Goal: Information Seeking & Learning: Understand process/instructions

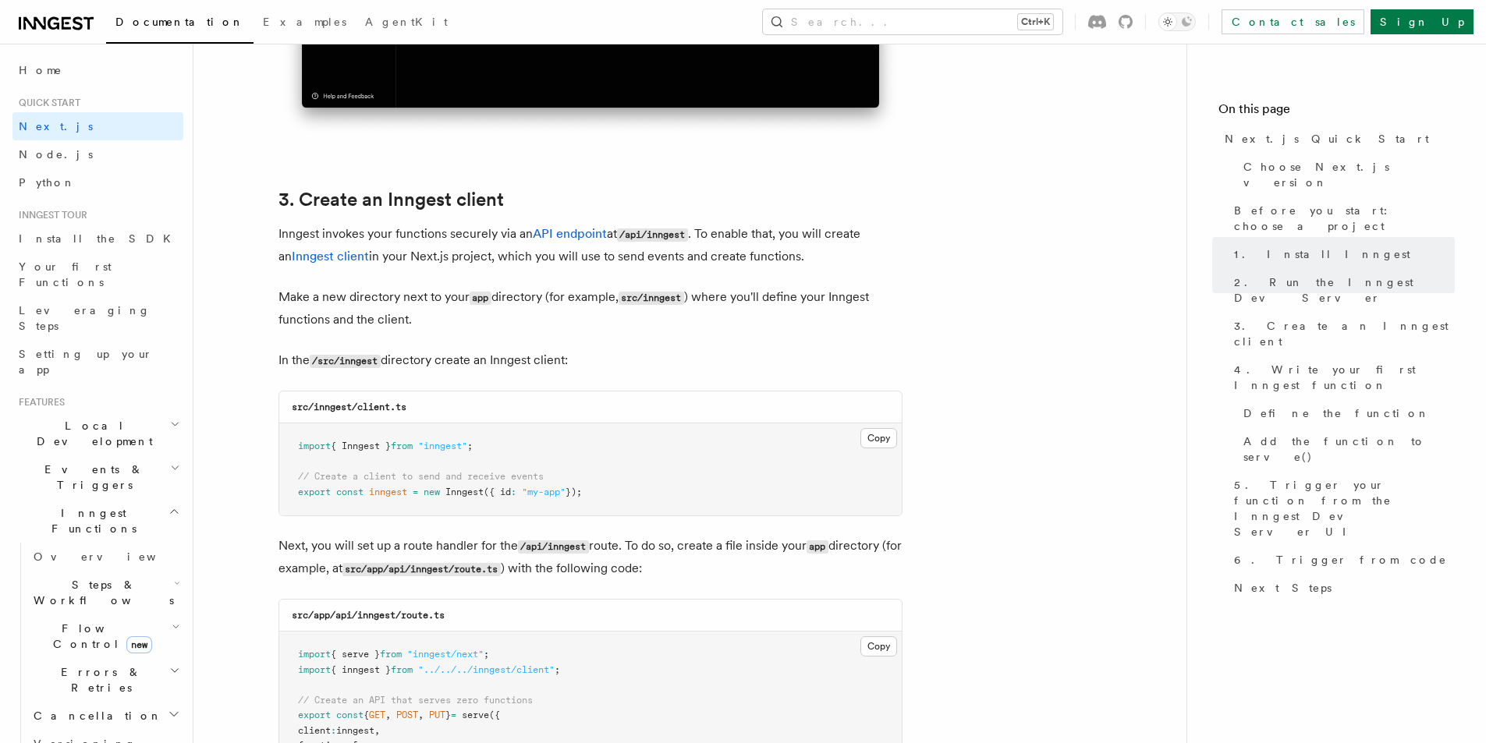
scroll to position [2028, 0]
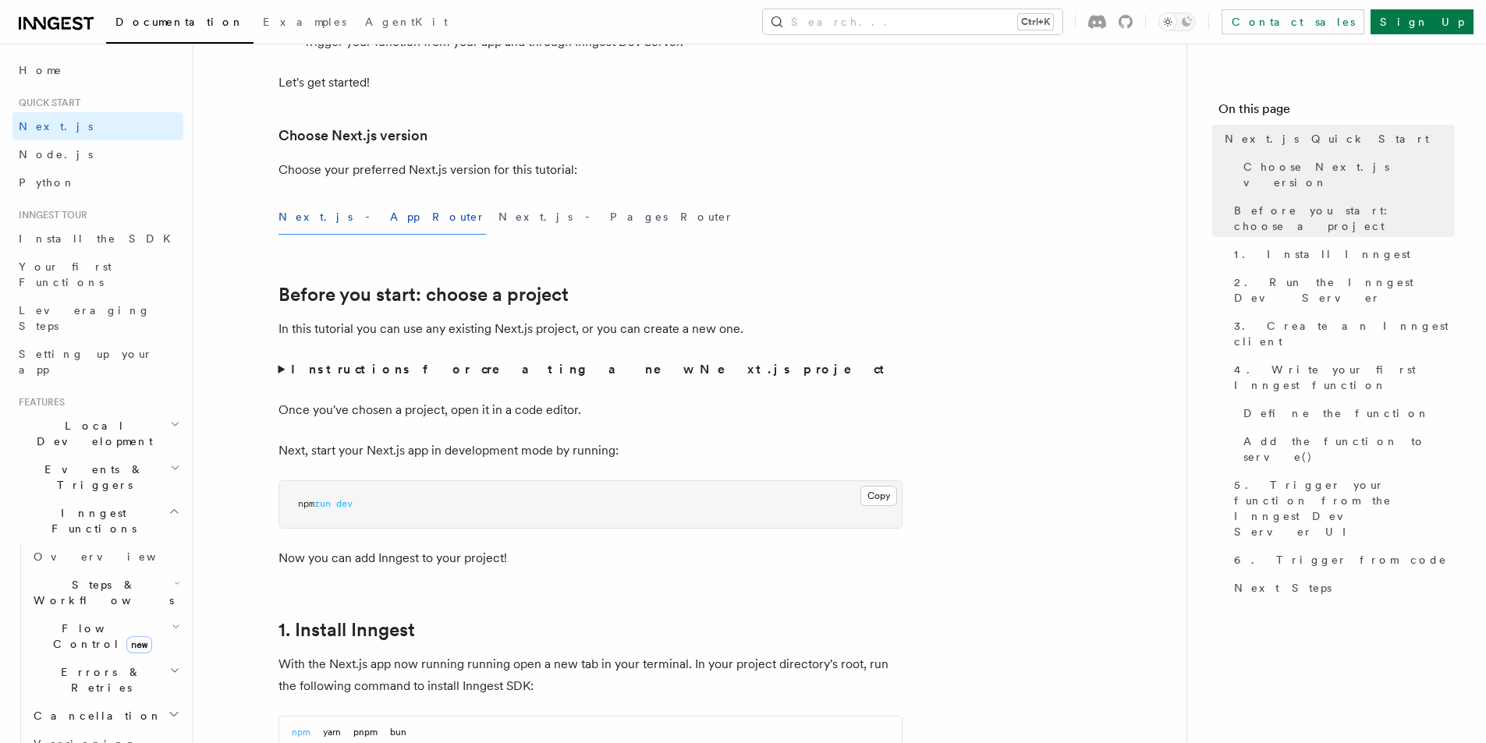
scroll to position [390, 0]
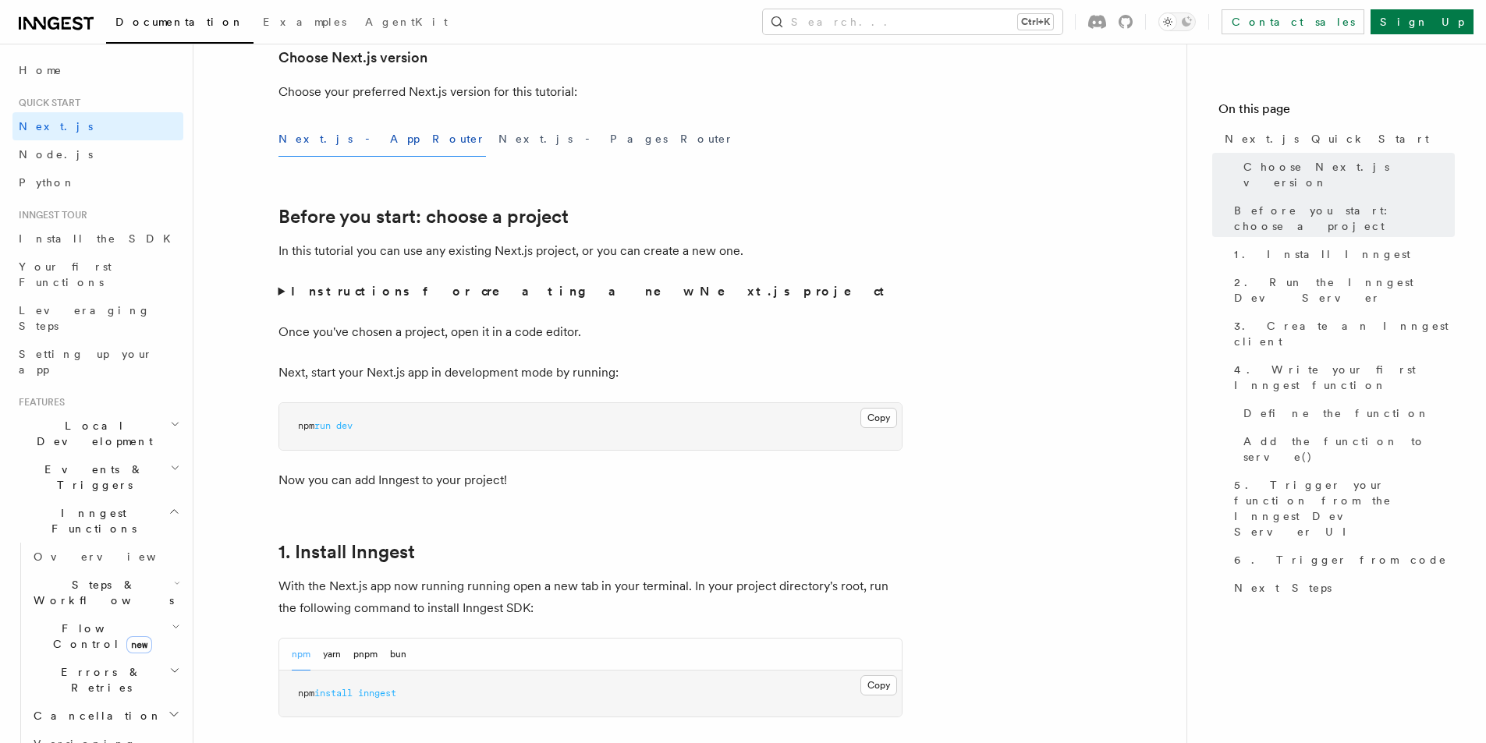
click at [892, 147] on div "Next.js - App Router Next.js - Pages Router" at bounding box center [591, 139] width 624 height 35
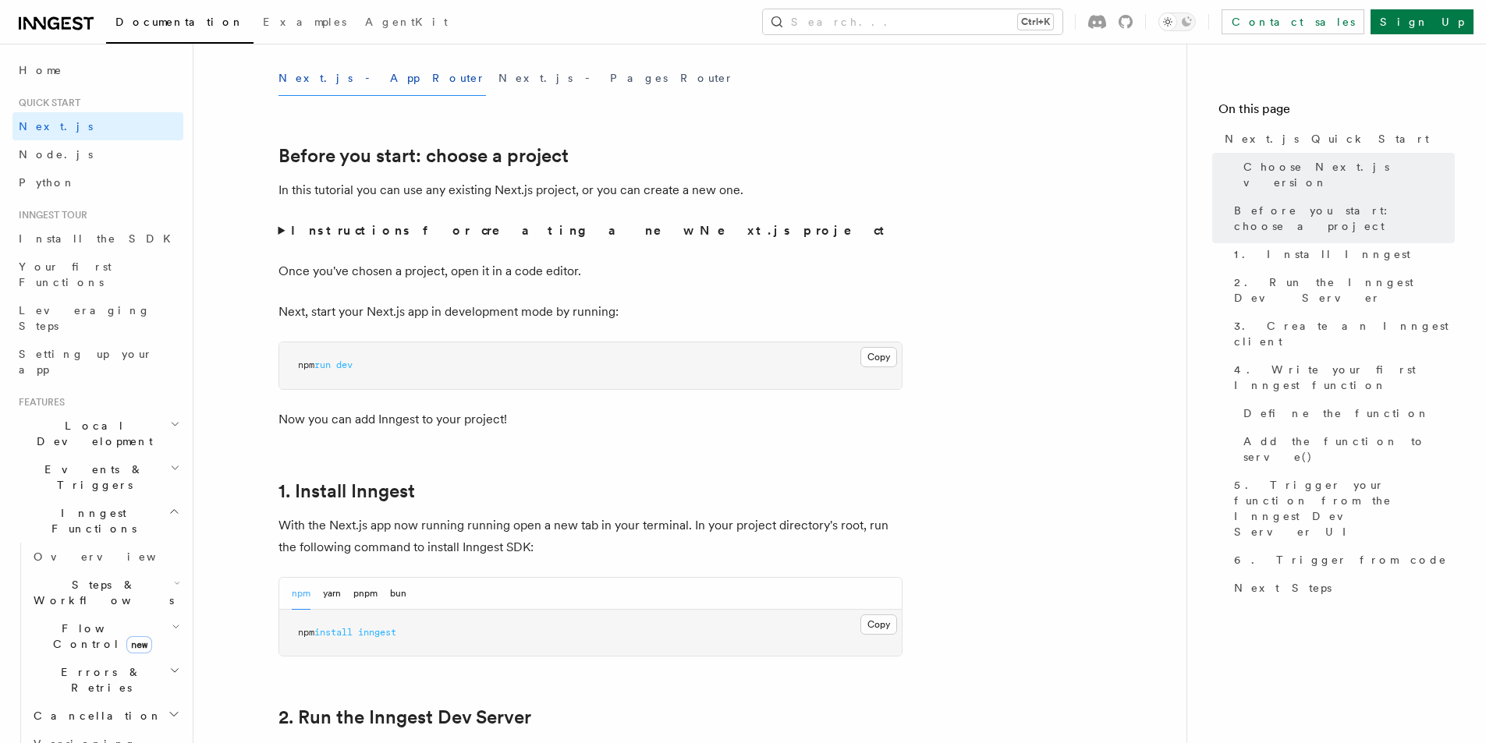
scroll to position [468, 0]
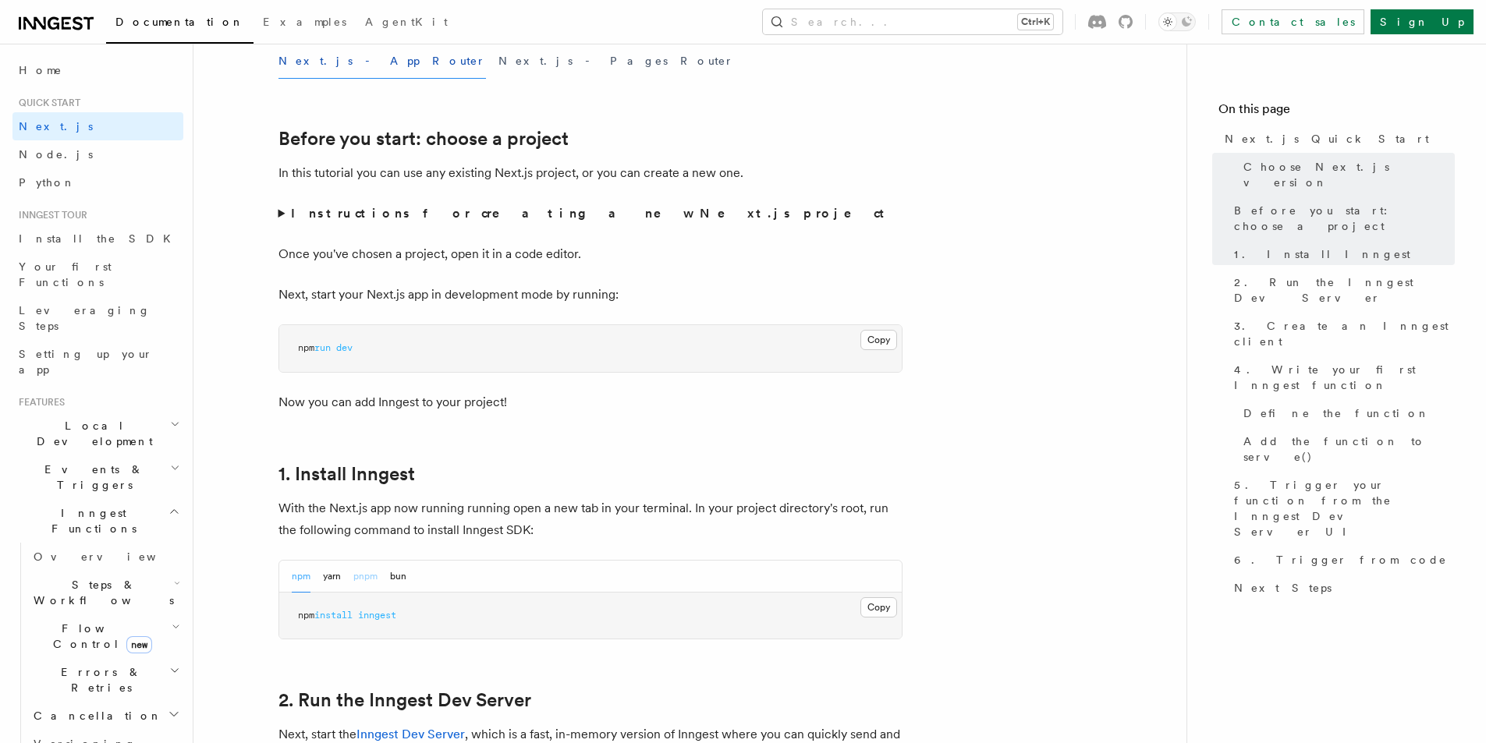
click at [371, 577] on button "pnpm" at bounding box center [365, 577] width 24 height 32
click at [883, 602] on button "Copy Copied" at bounding box center [878, 608] width 37 height 20
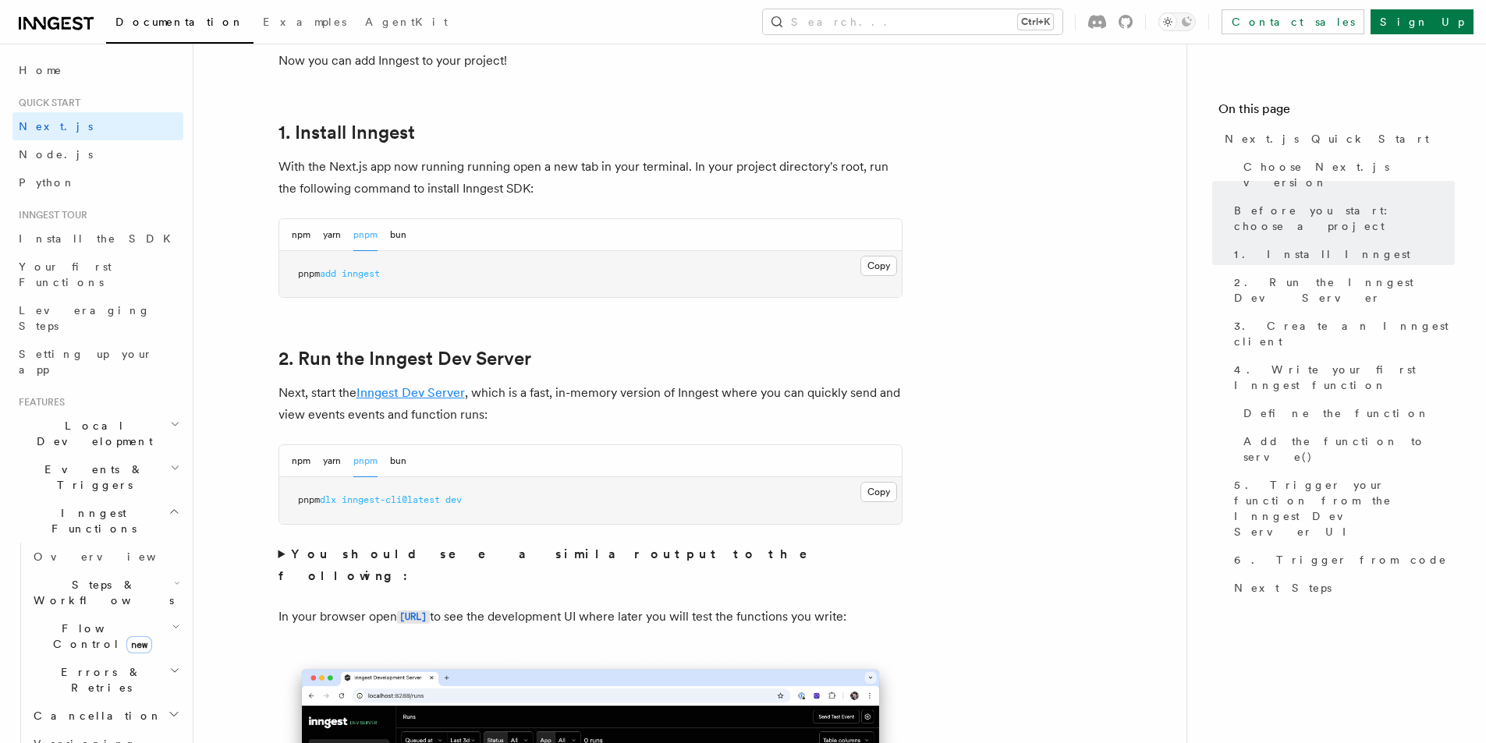
scroll to position [858, 0]
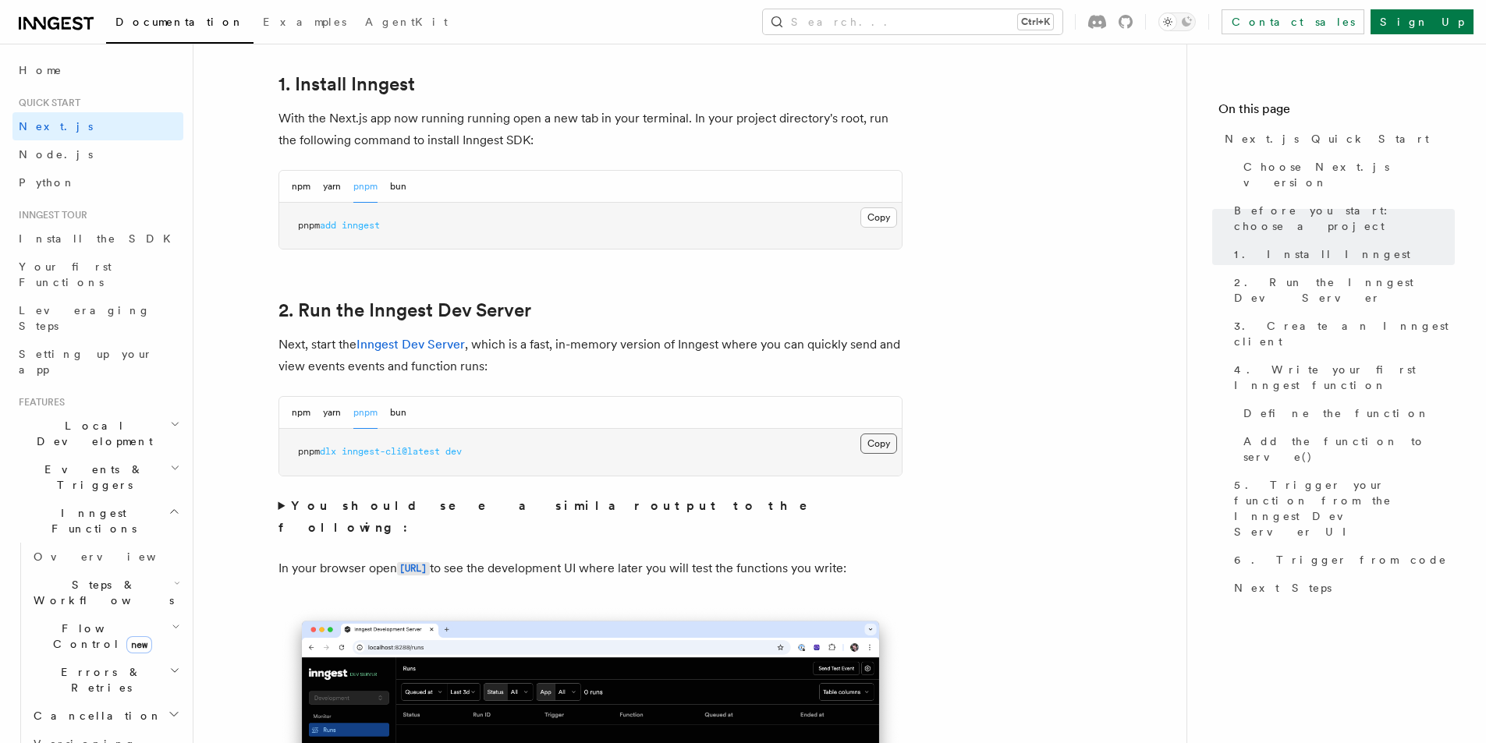
click at [878, 443] on button "Copy Copied" at bounding box center [878, 444] width 37 height 20
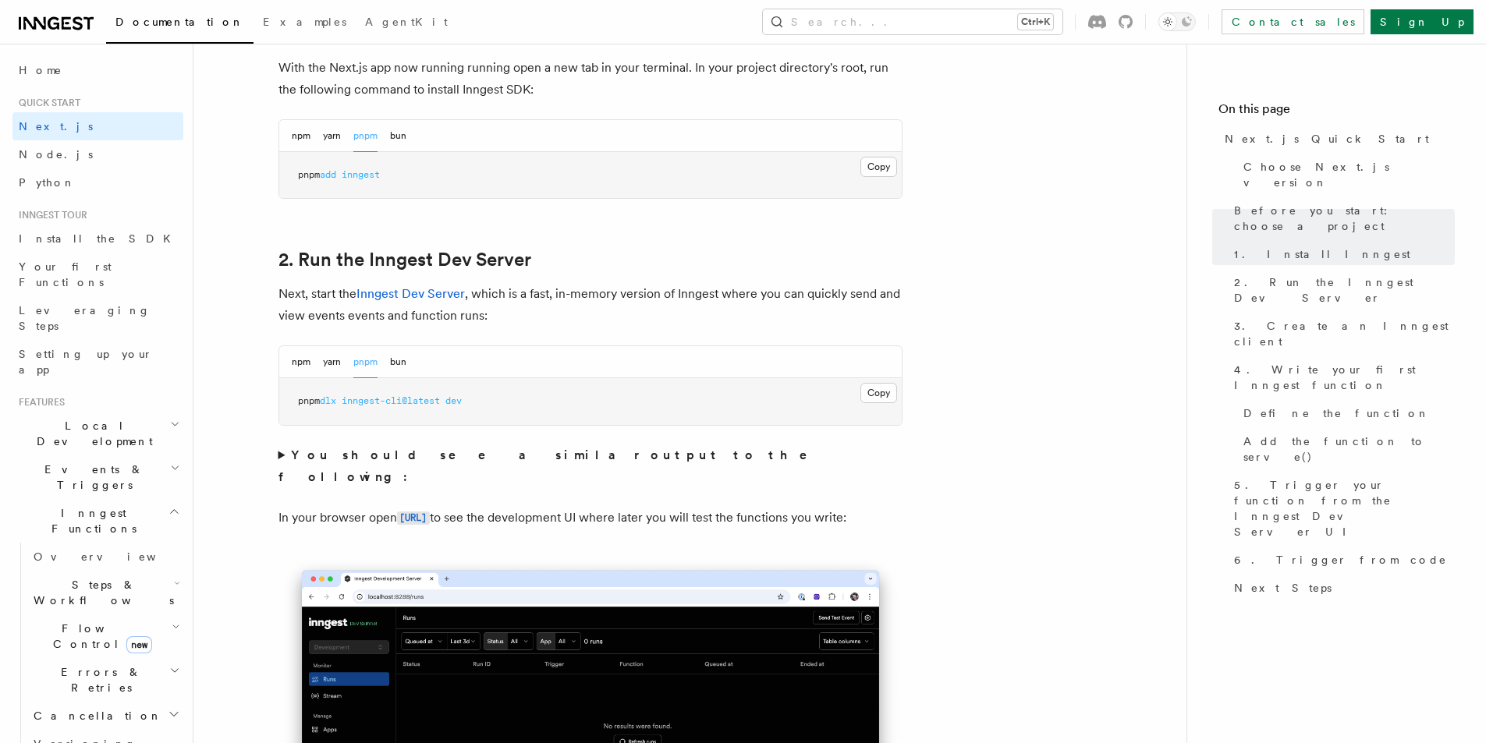
scroll to position [1014, 0]
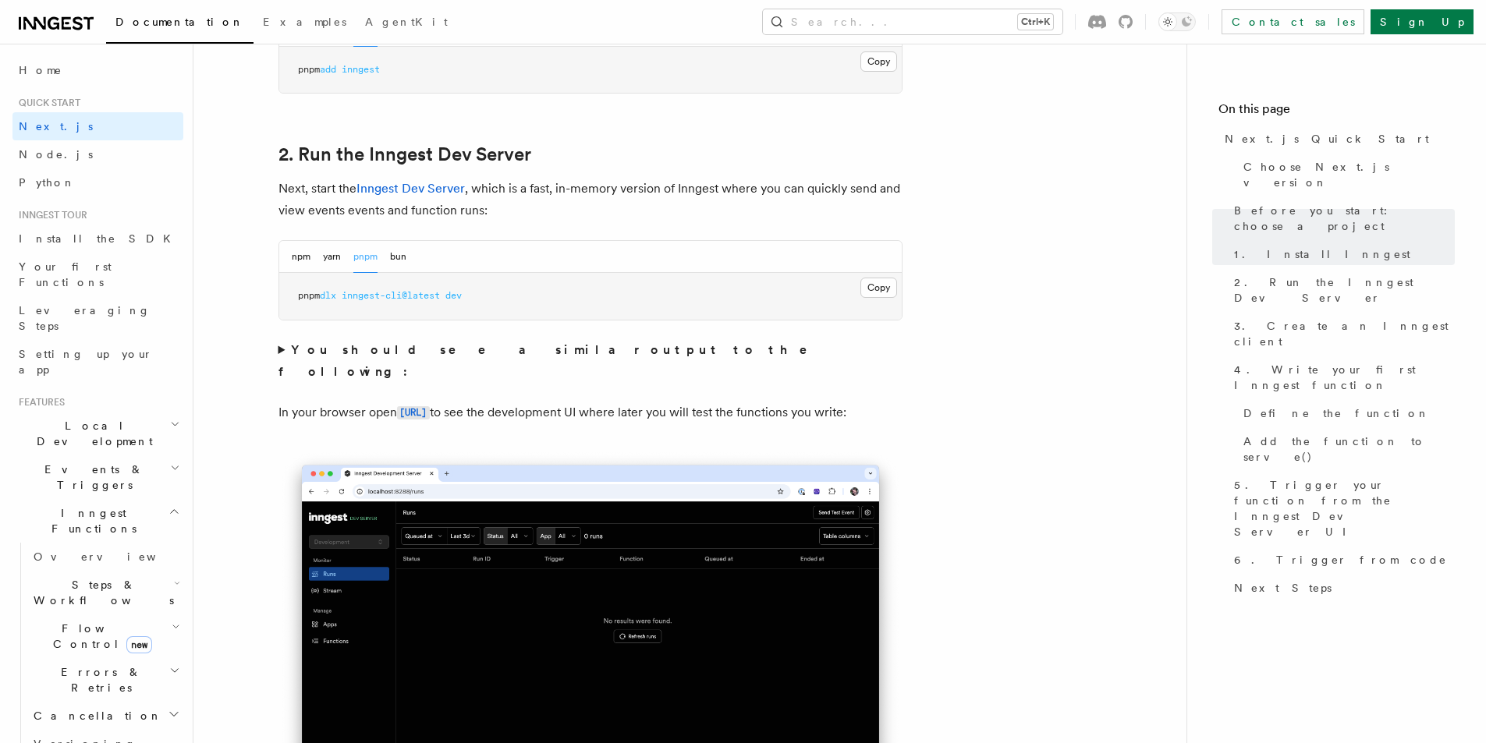
click at [285, 346] on summary "You should see a similar output to the following:" at bounding box center [591, 361] width 624 height 44
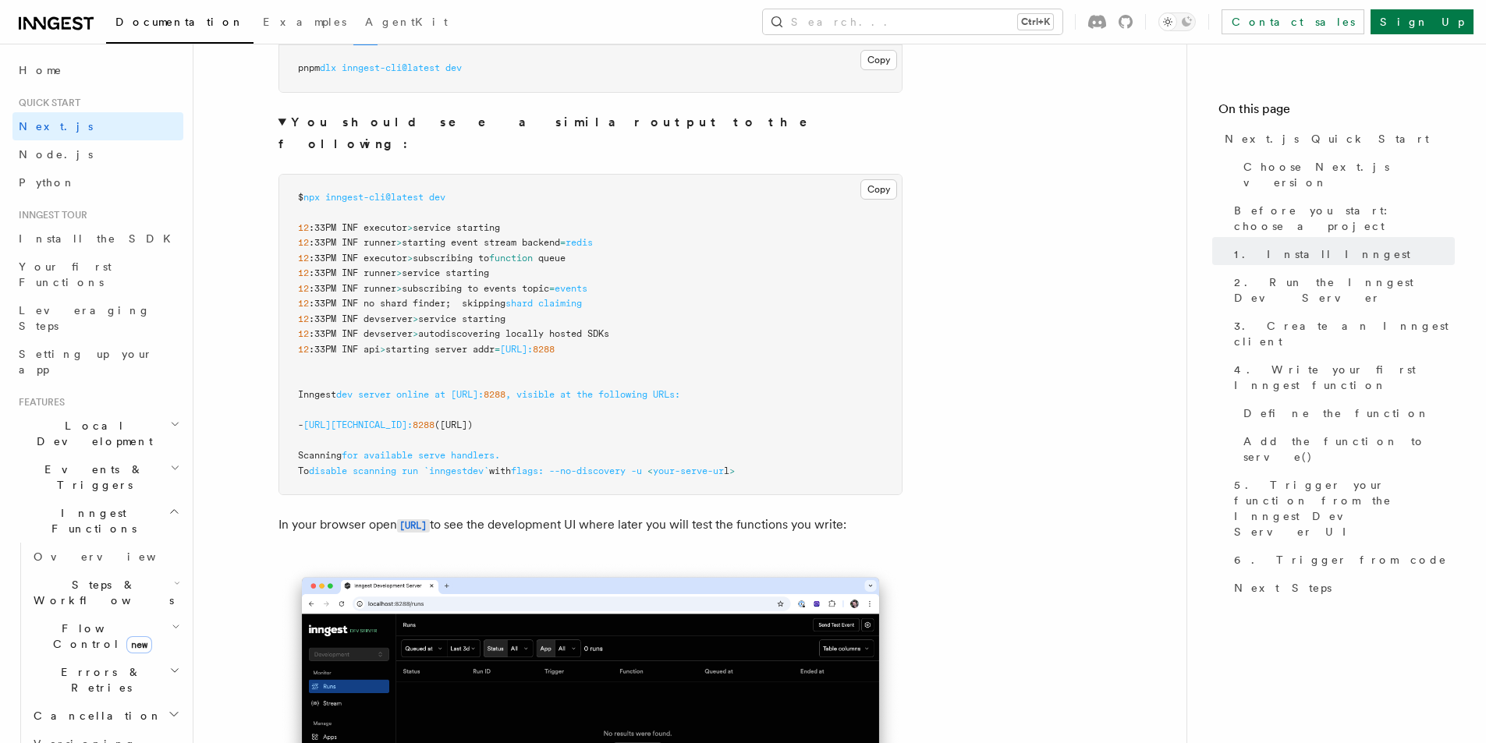
scroll to position [1248, 0]
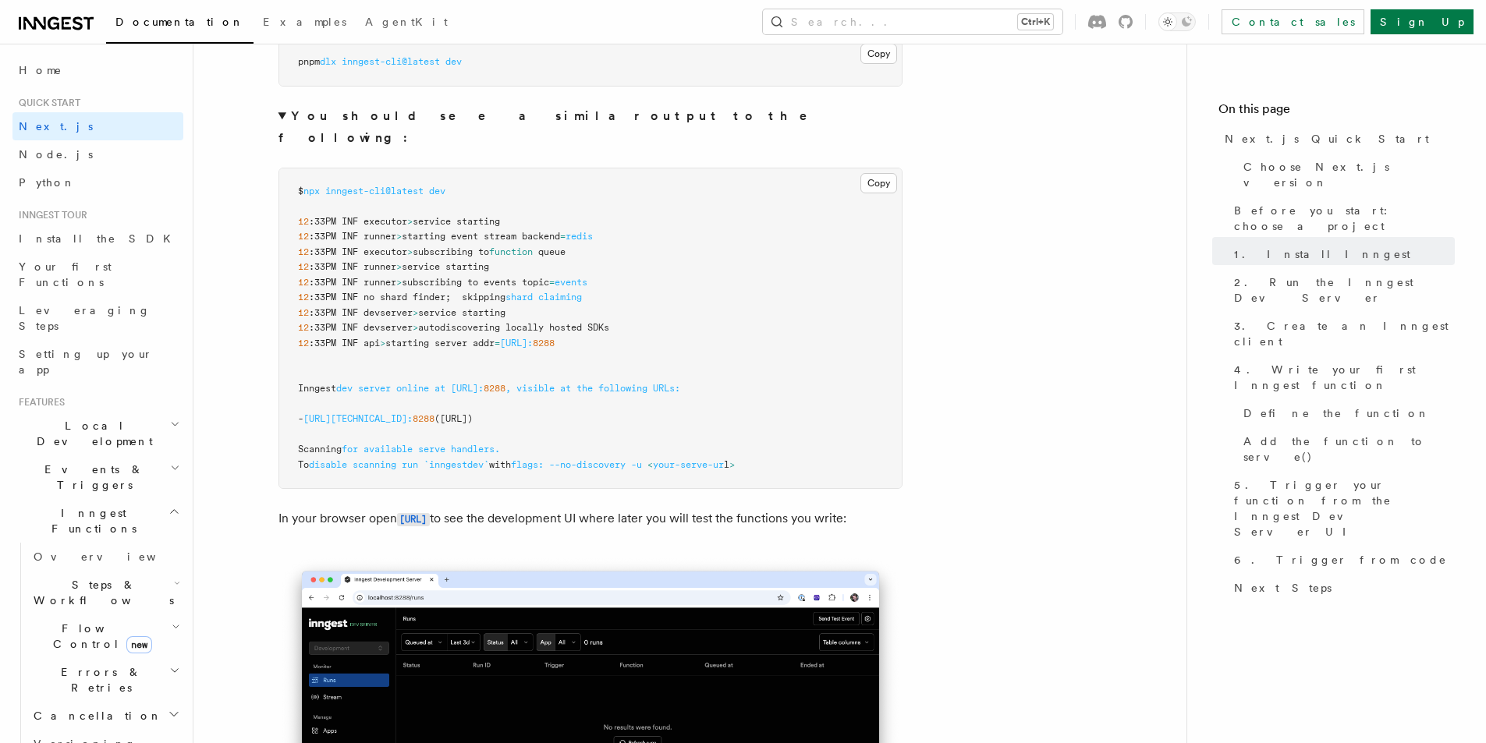
click at [288, 118] on summary "You should see a similar output to the following:" at bounding box center [591, 127] width 624 height 44
